Goal: Task Accomplishment & Management: Complete application form

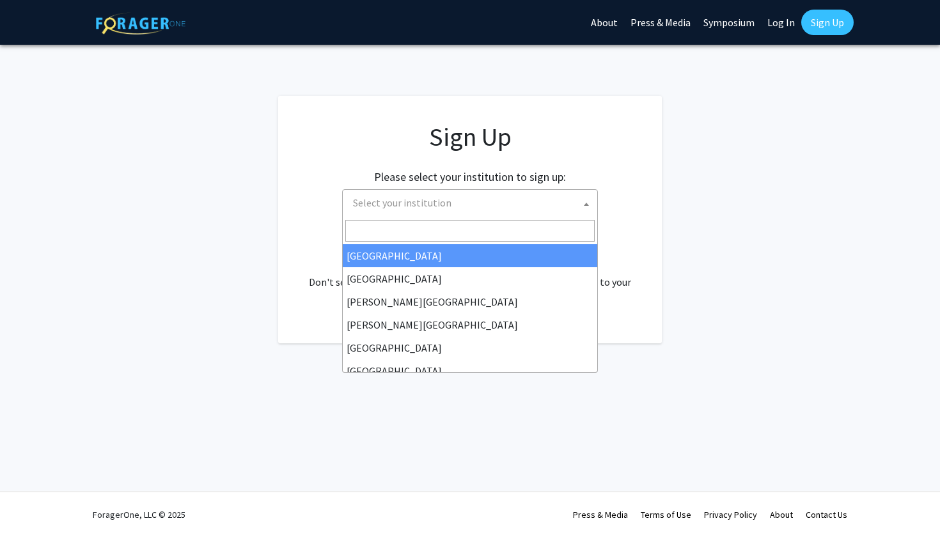
click at [402, 201] on span "Select your institution" at bounding box center [402, 202] width 98 height 13
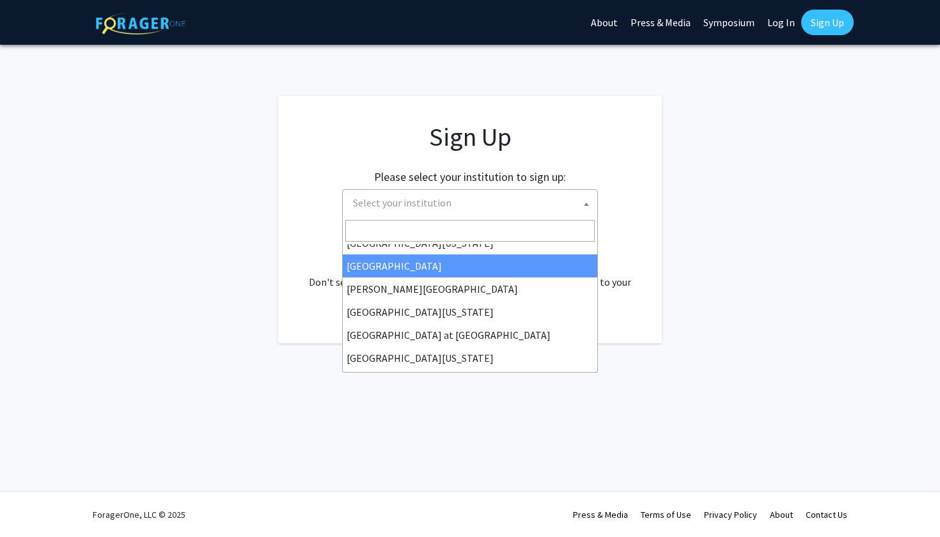
scroll to position [400, 0]
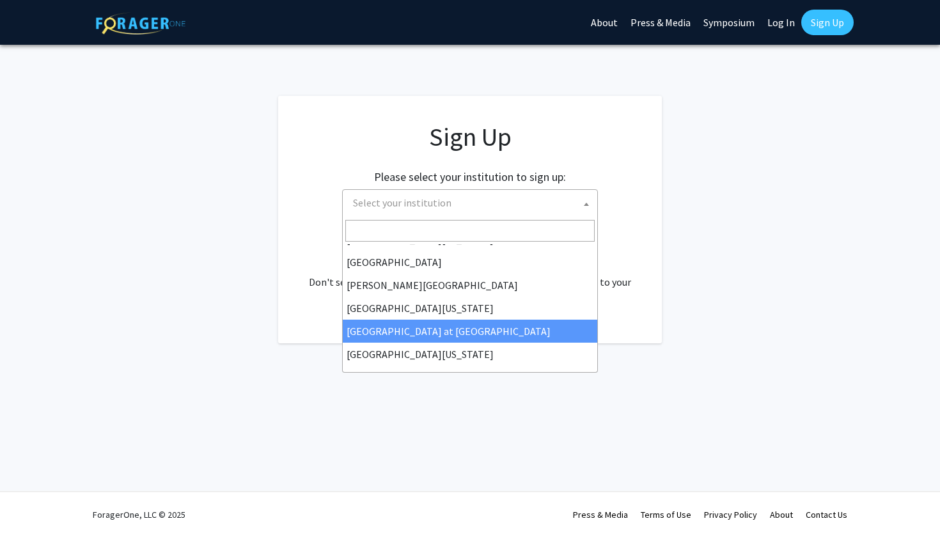
select select "18"
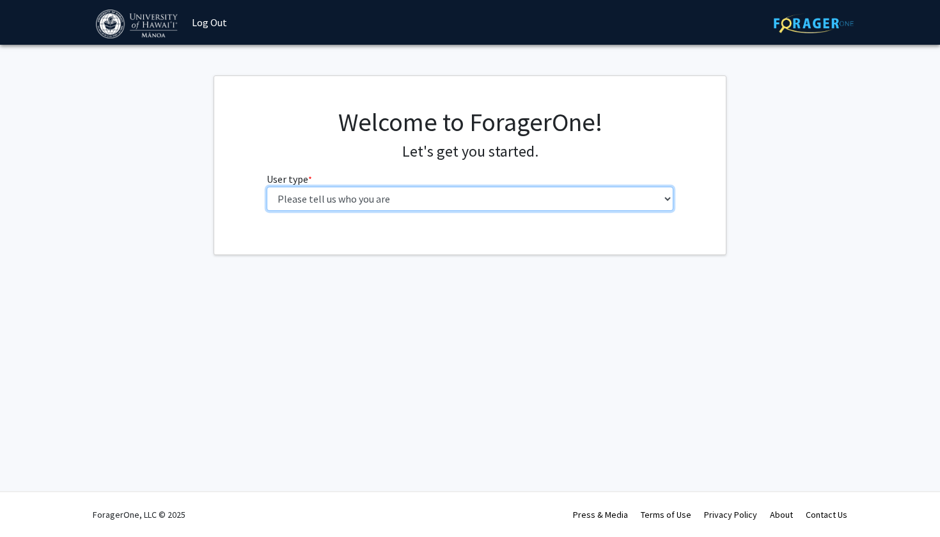
select select "1: undergrad"
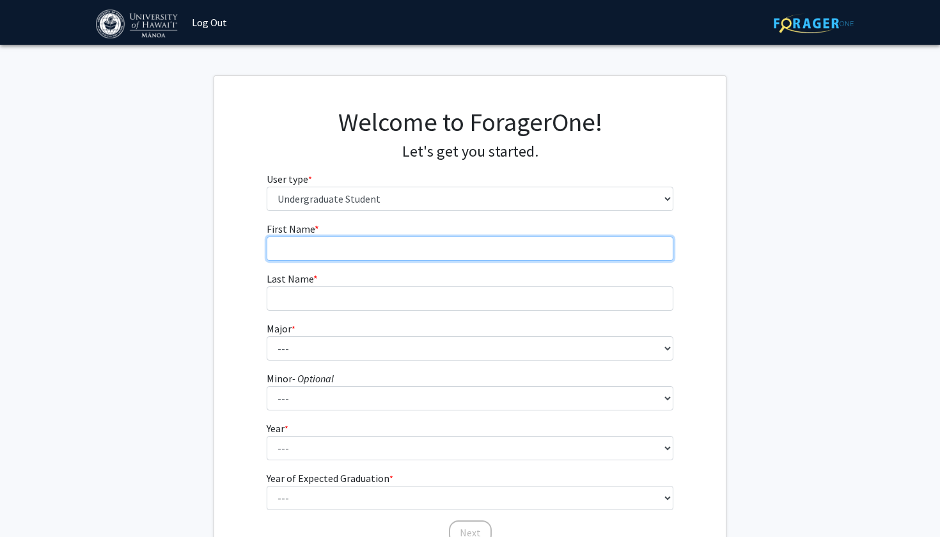
click at [346, 240] on input "First Name * required" at bounding box center [470, 249] width 407 height 24
type input "[PERSON_NAME]"
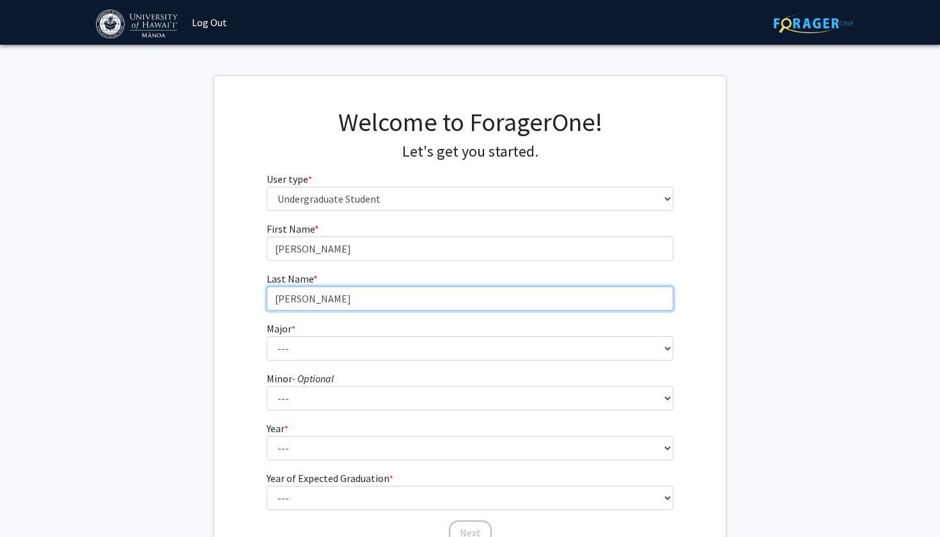
type input "[PERSON_NAME]"
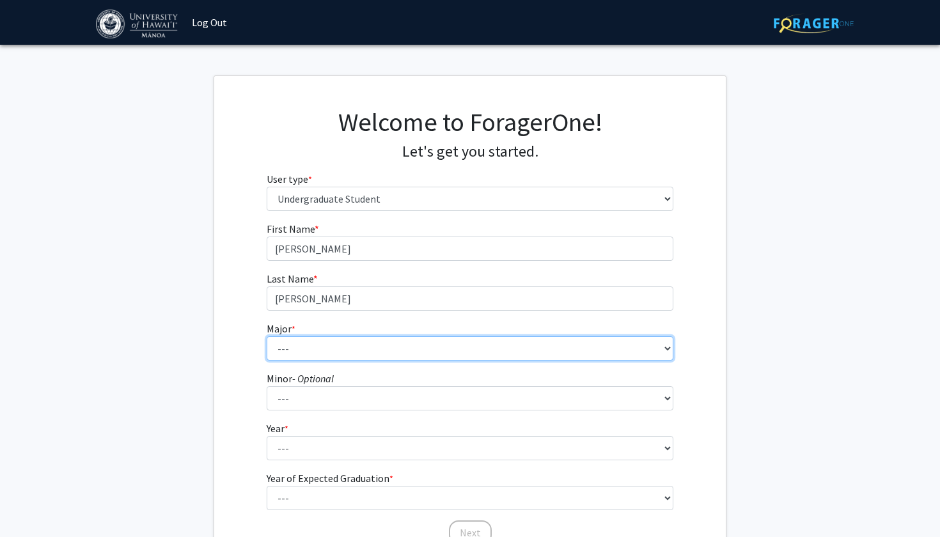
select select "9: 1391"
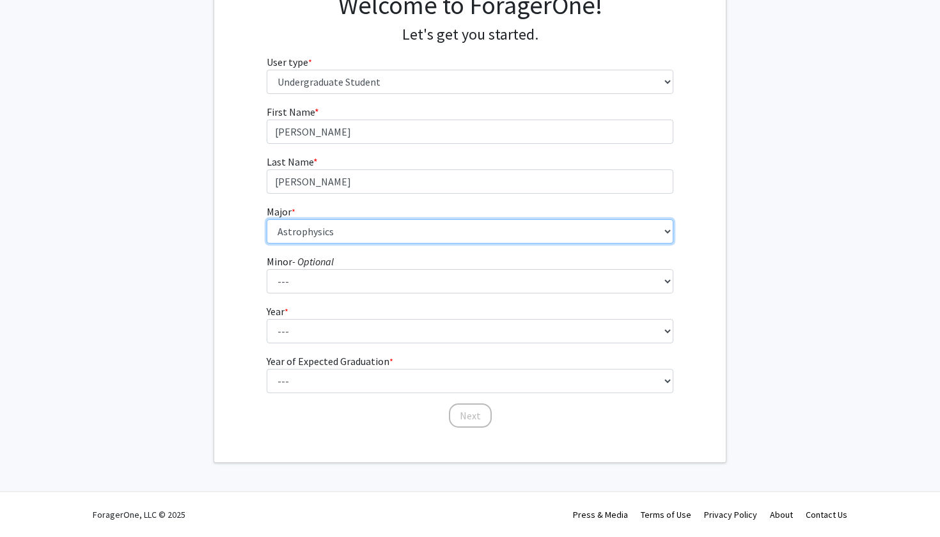
scroll to position [116, 0]
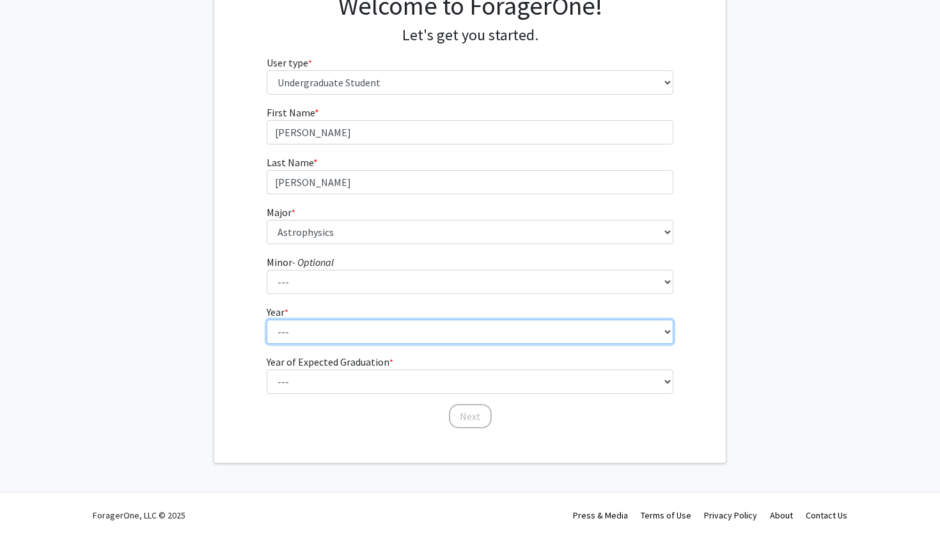
select select "2: sophomore"
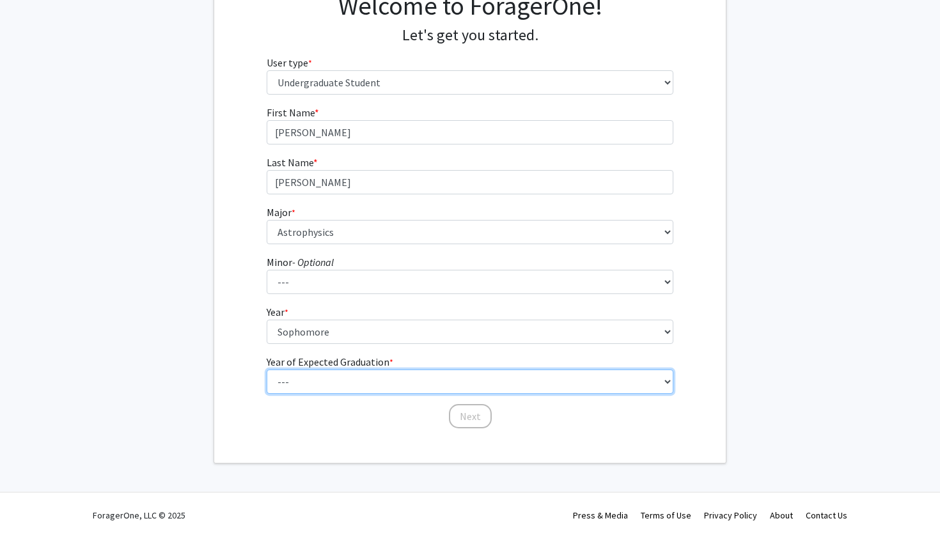
select select "3: 2027"
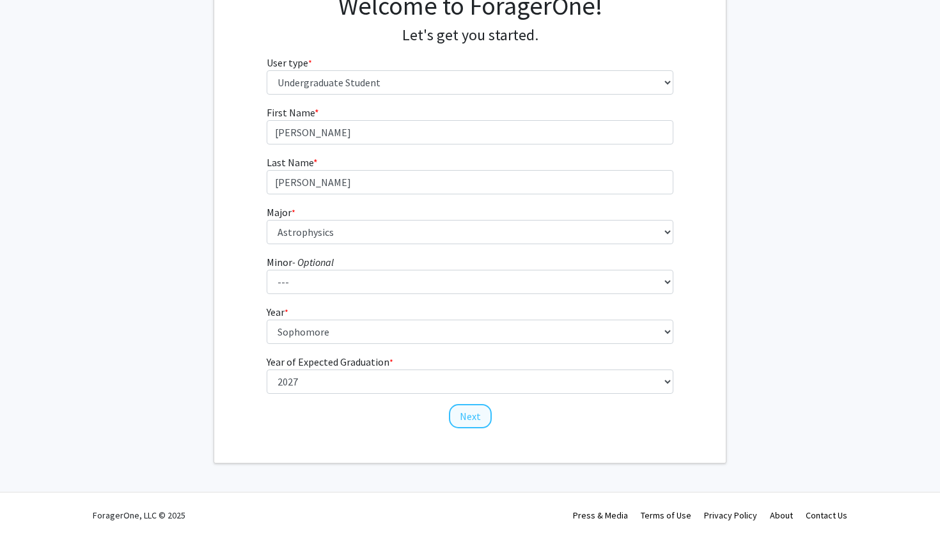
click at [467, 425] on button "Next" at bounding box center [470, 416] width 43 height 24
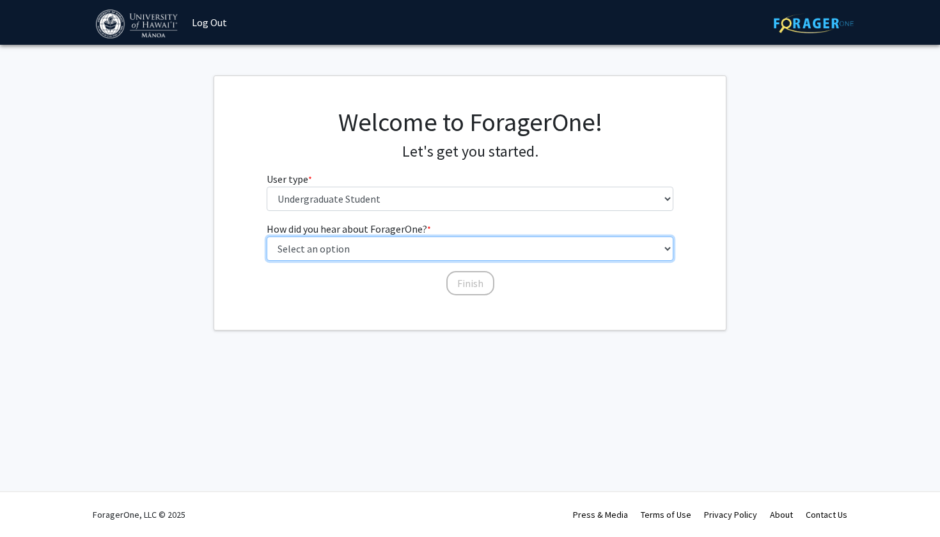
select select "4: university_email"
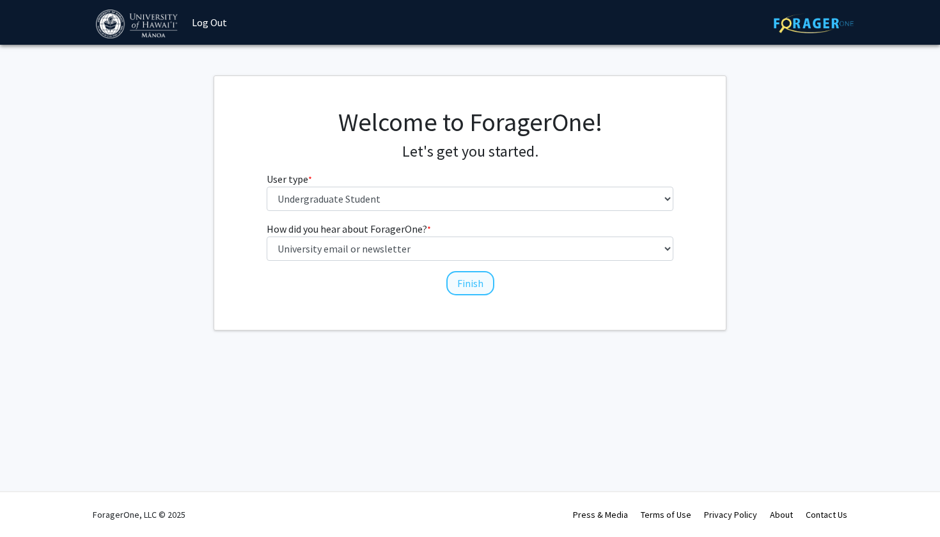
click at [475, 280] on button "Finish" at bounding box center [470, 283] width 48 height 24
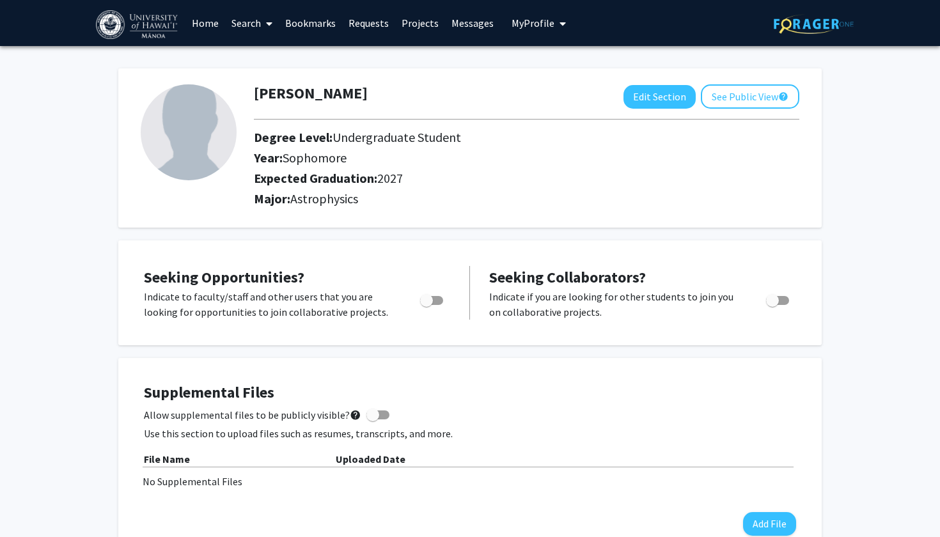
click at [259, 27] on link "Search" at bounding box center [252, 23] width 54 height 45
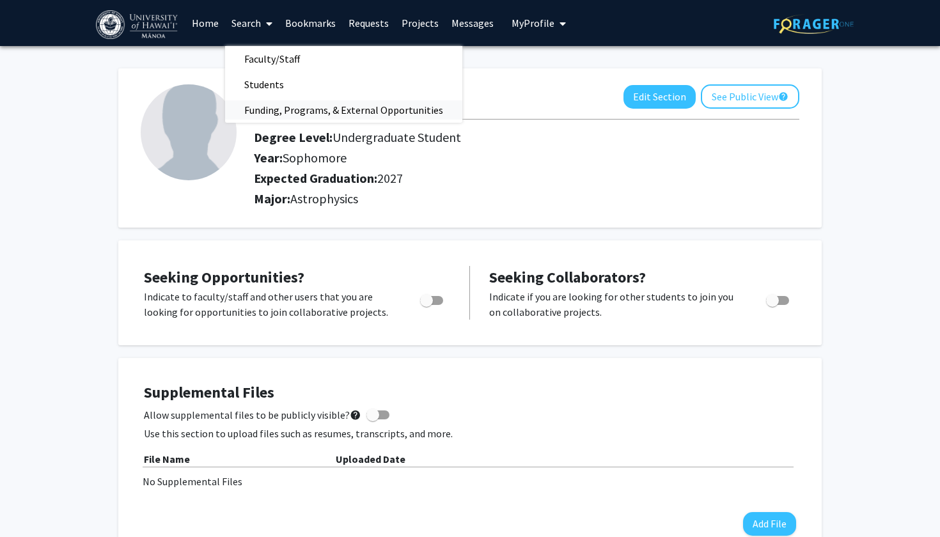
click at [322, 117] on span "Funding, Programs, & External Opportunities" at bounding box center [343, 110] width 237 height 26
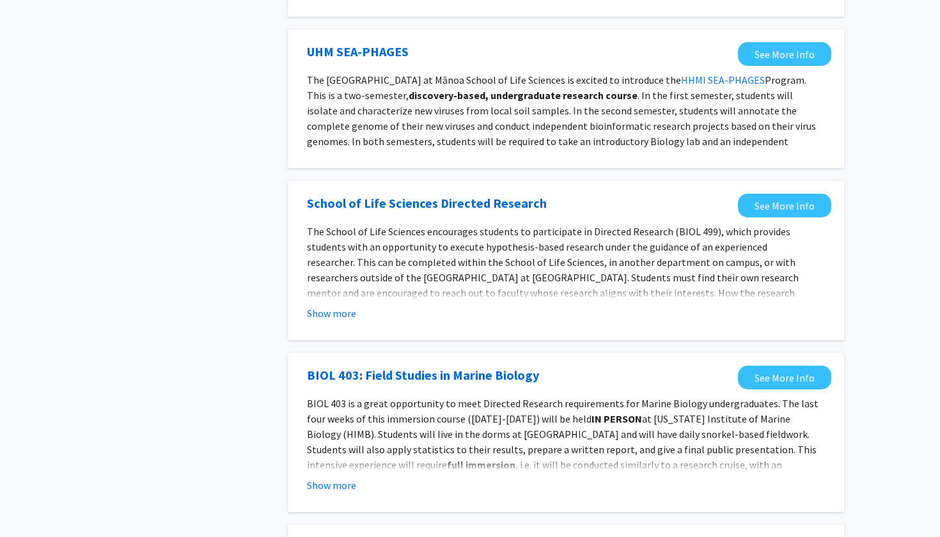
scroll to position [1124, 0]
